Goal: Transaction & Acquisition: Subscribe to service/newsletter

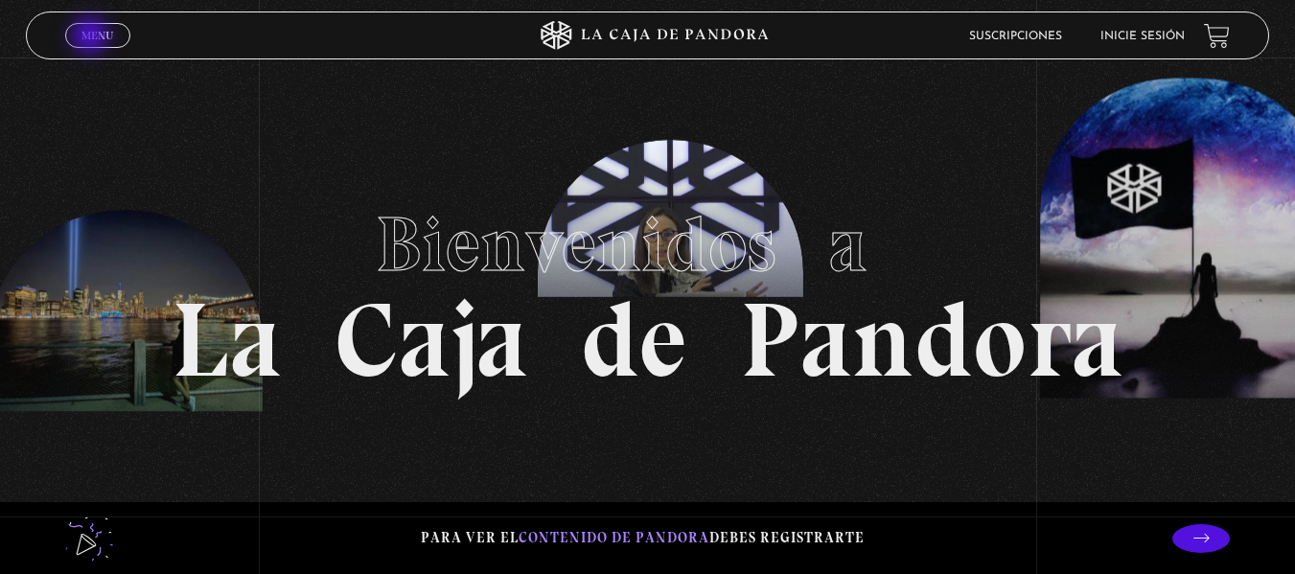
click at [92, 37] on span "Menu" at bounding box center [97, 36] width 32 height 12
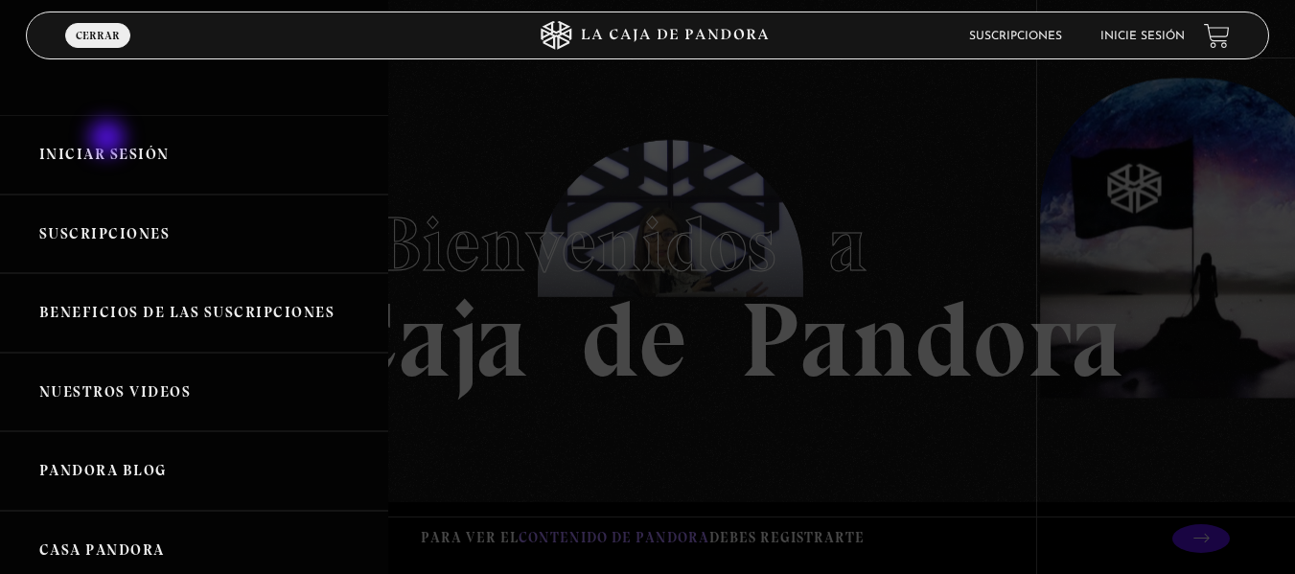
click at [109, 140] on link "Iniciar Sesión" at bounding box center [194, 155] width 388 height 80
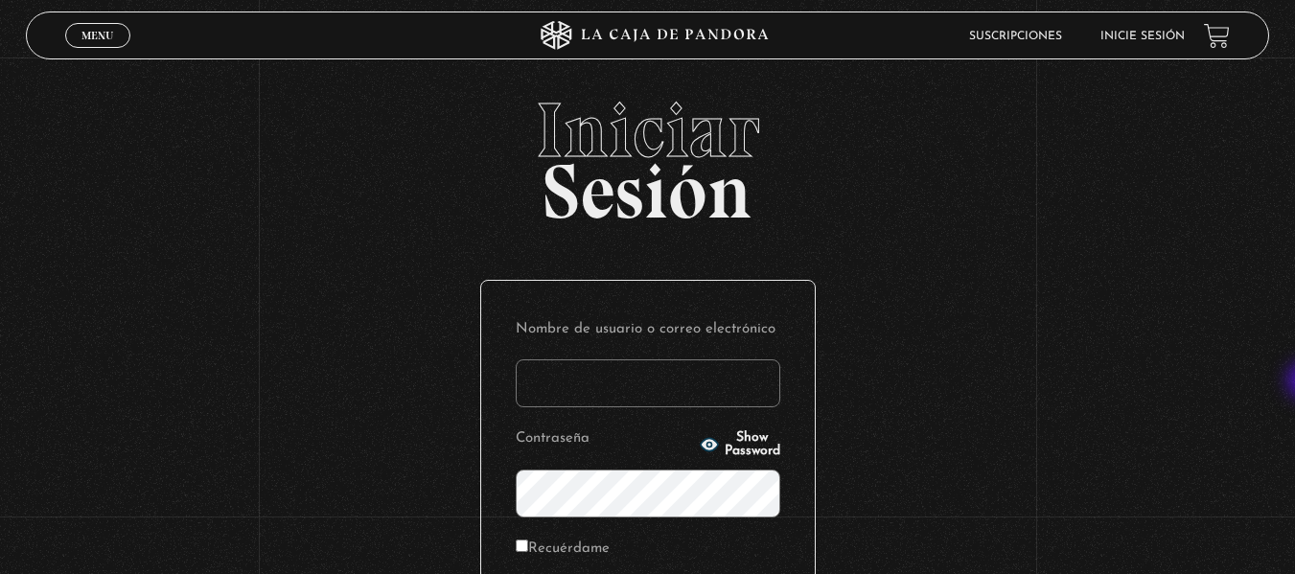
type input "rosalynquesada14@gmail.com"
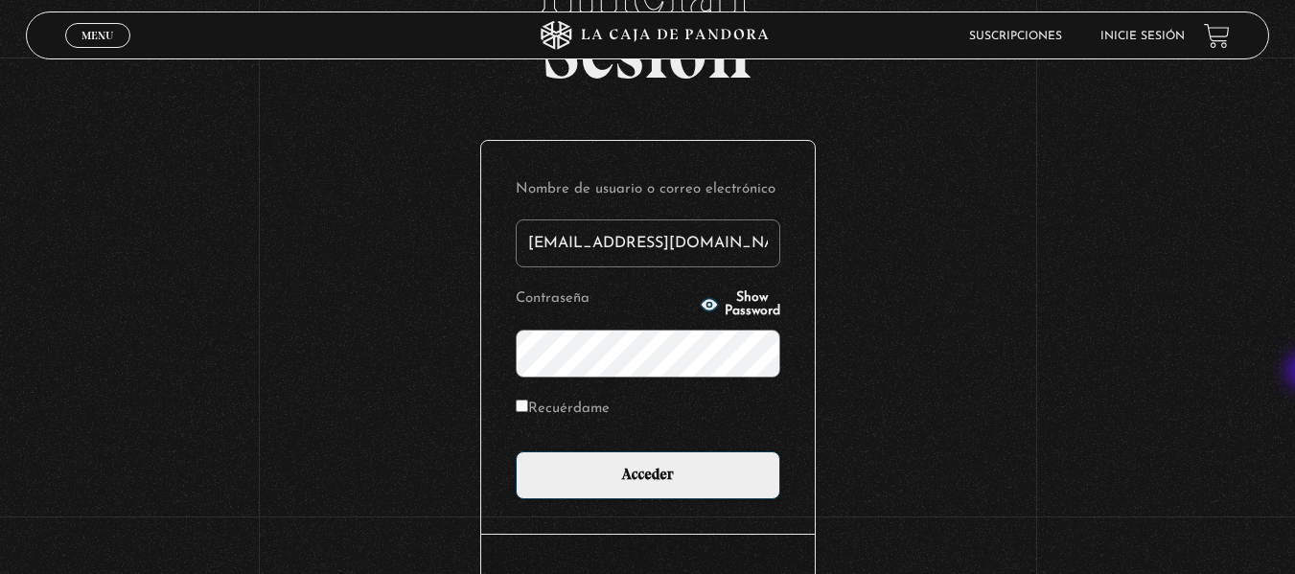
scroll to position [171, 0]
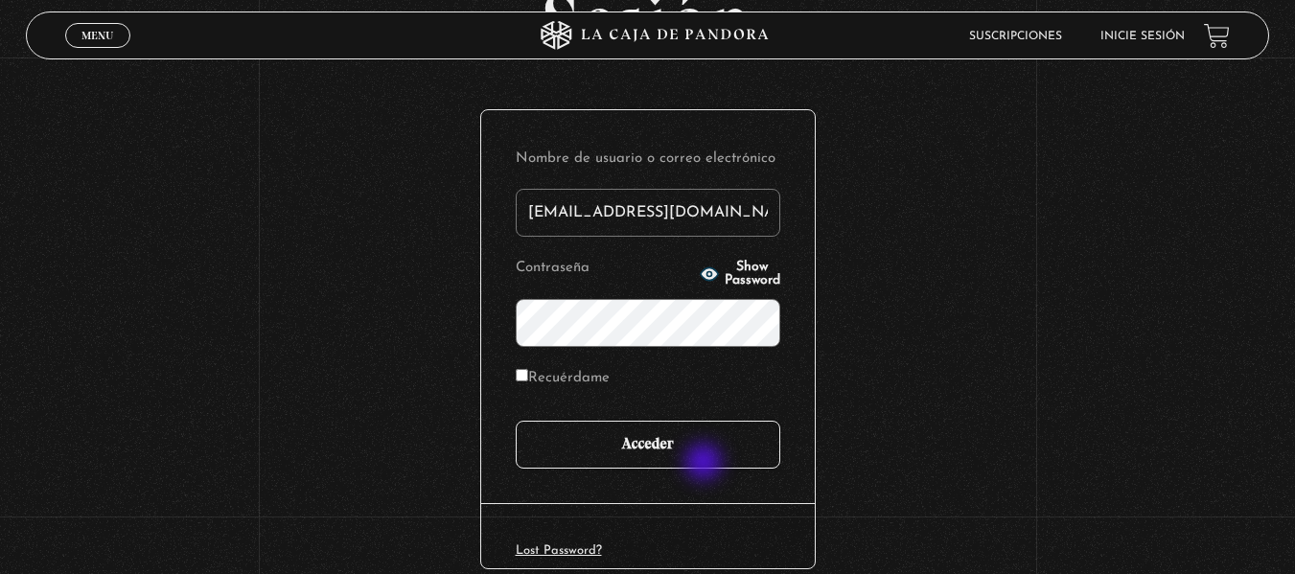
click at [705, 464] on input "Acceder" at bounding box center [648, 445] width 265 height 48
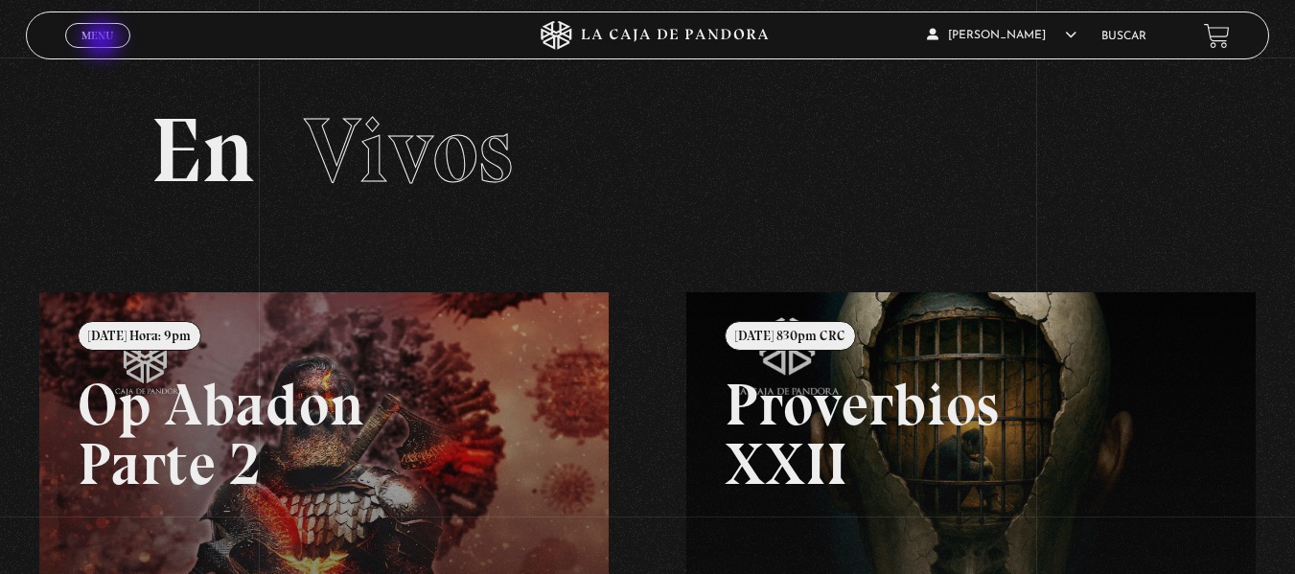
click at [104, 41] on span "Menu" at bounding box center [97, 36] width 32 height 12
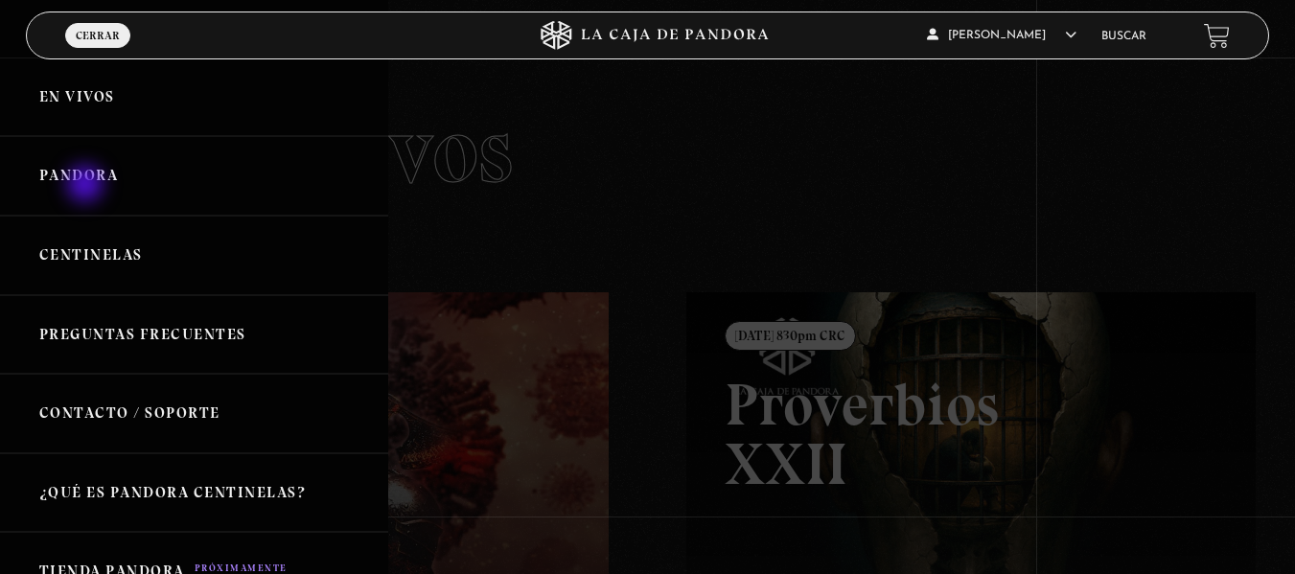
click at [87, 186] on link "Pandora" at bounding box center [194, 176] width 388 height 80
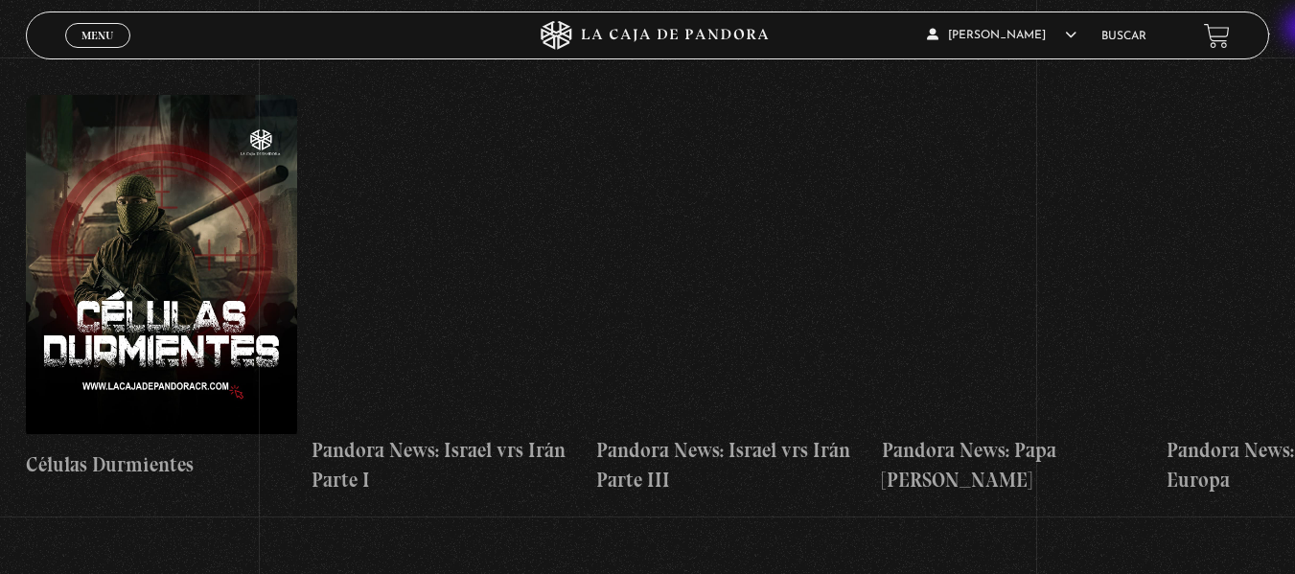
scroll to position [1424, 0]
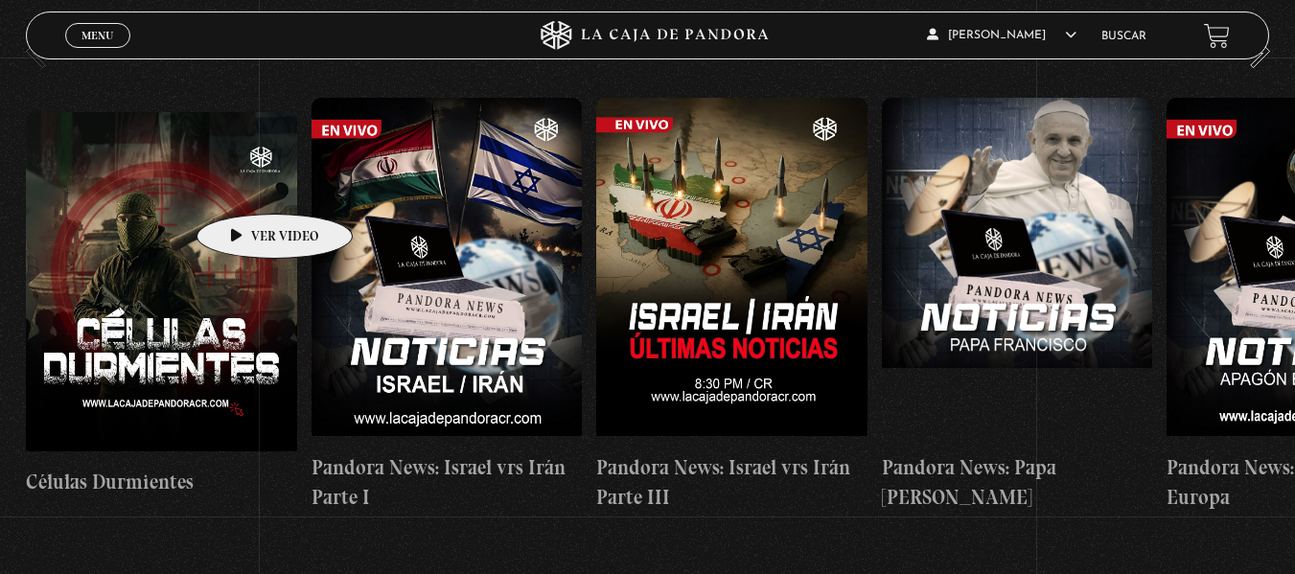
click at [244, 185] on figure at bounding box center [161, 284] width 271 height 345
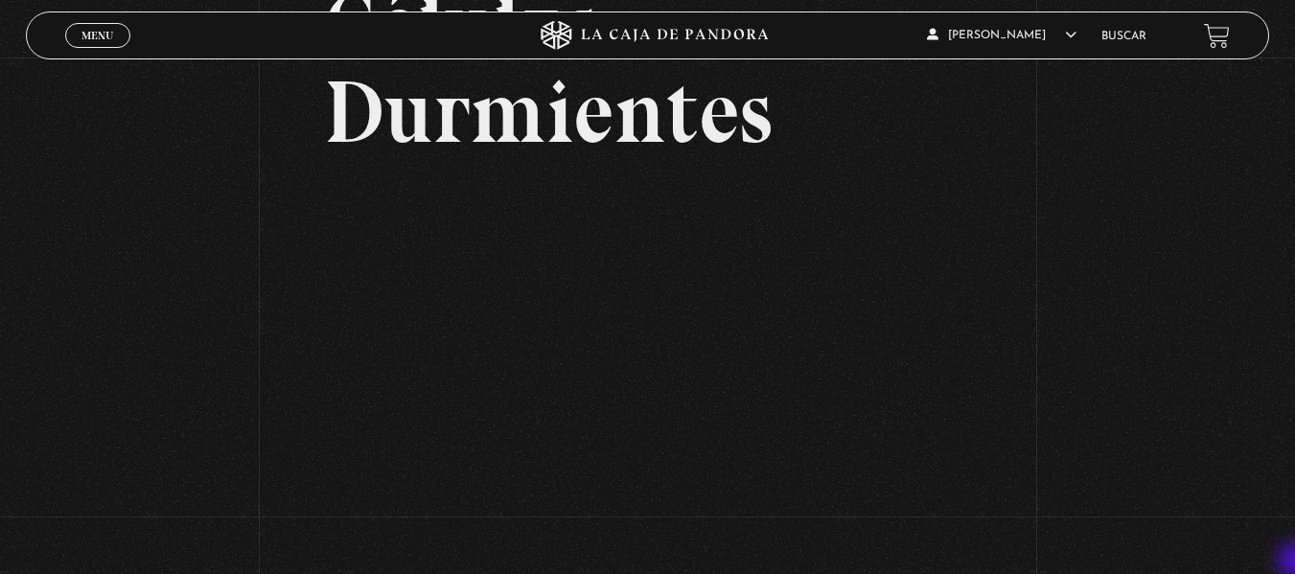
scroll to position [192, 0]
